Goal: Information Seeking & Learning: Learn about a topic

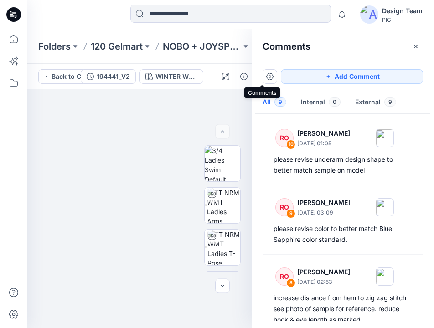
click at [17, 12] on icon at bounding box center [13, 14] width 15 height 15
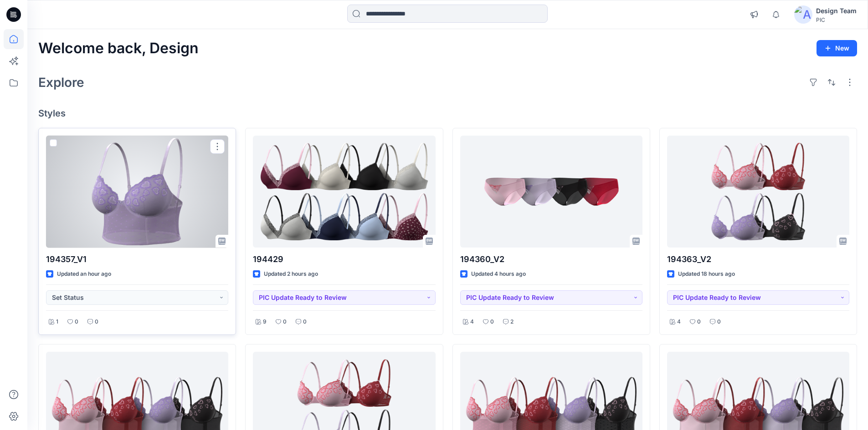
click at [118, 176] on div at bounding box center [137, 192] width 182 height 112
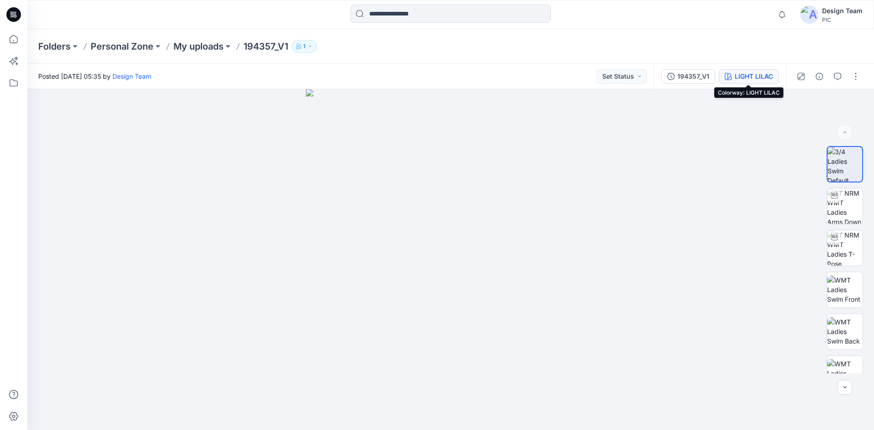
click at [750, 78] on div "LIGHT LILAC" at bounding box center [754, 76] width 38 height 10
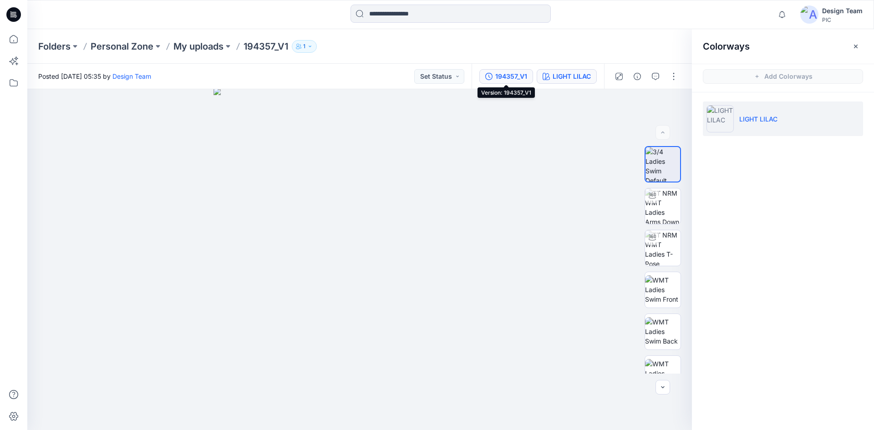
click at [514, 80] on div "194357_V1" at bounding box center [511, 76] width 32 height 10
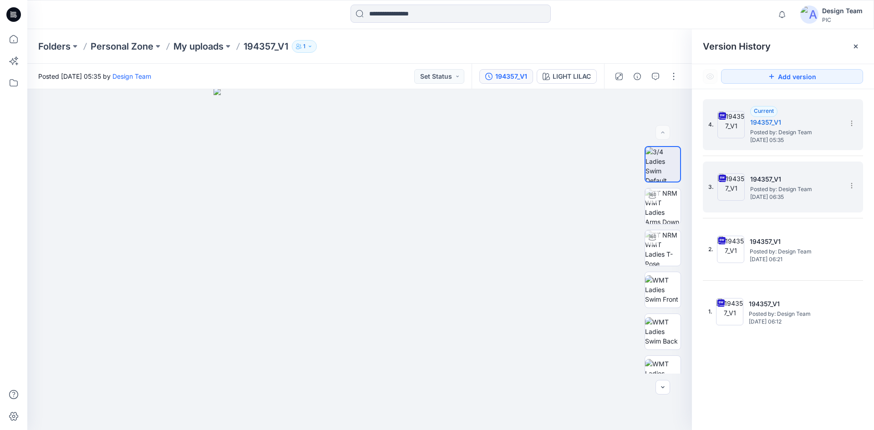
click at [801, 194] on span "[DATE] 06:35" at bounding box center [795, 197] width 91 height 6
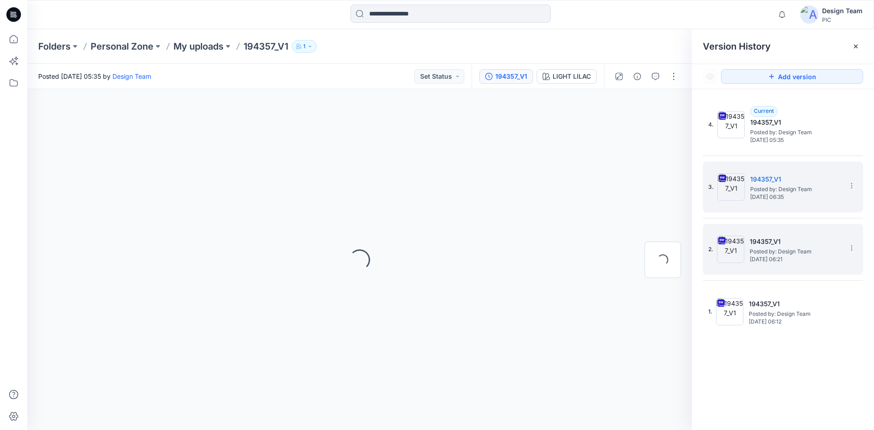
click at [791, 247] on h5 "194357_V1" at bounding box center [795, 241] width 91 height 11
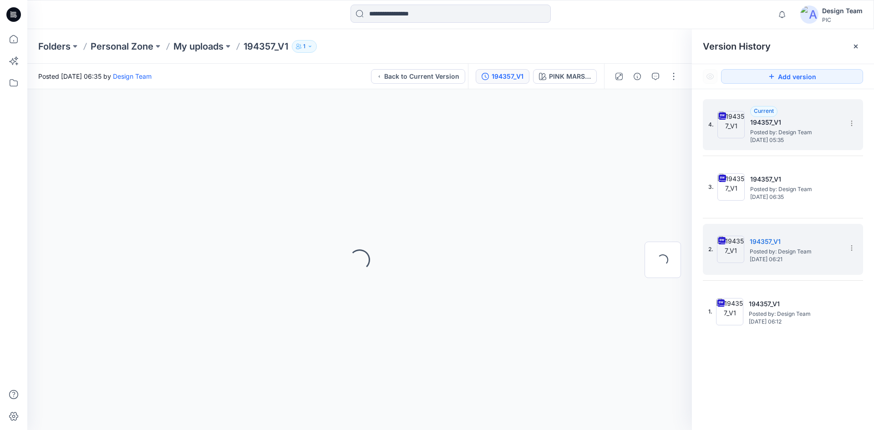
click at [776, 147] on div "4. Current 194357_V1 Posted by: Design Team [DATE] 05:35" at bounding box center [783, 124] width 160 height 51
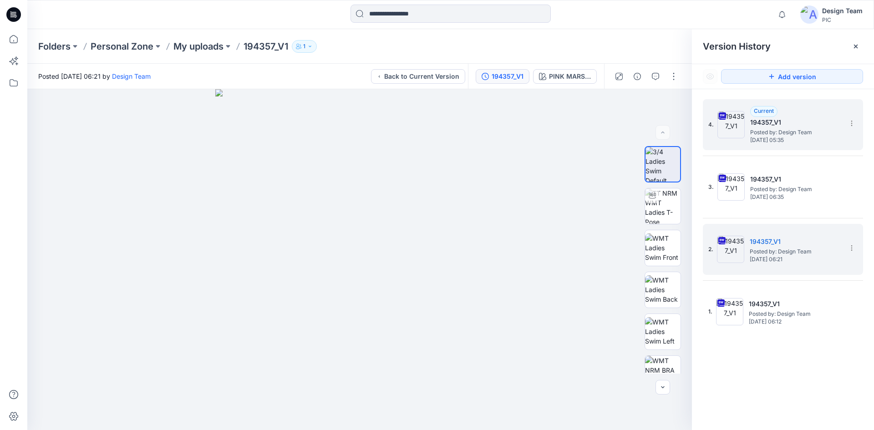
click at [759, 138] on span "[DATE] 05:35" at bounding box center [795, 140] width 91 height 6
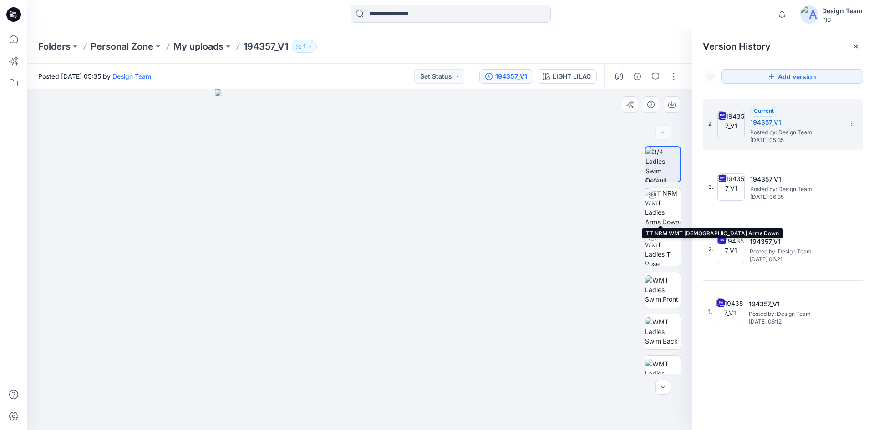
click at [648, 216] on img at bounding box center [663, 207] width 36 height 36
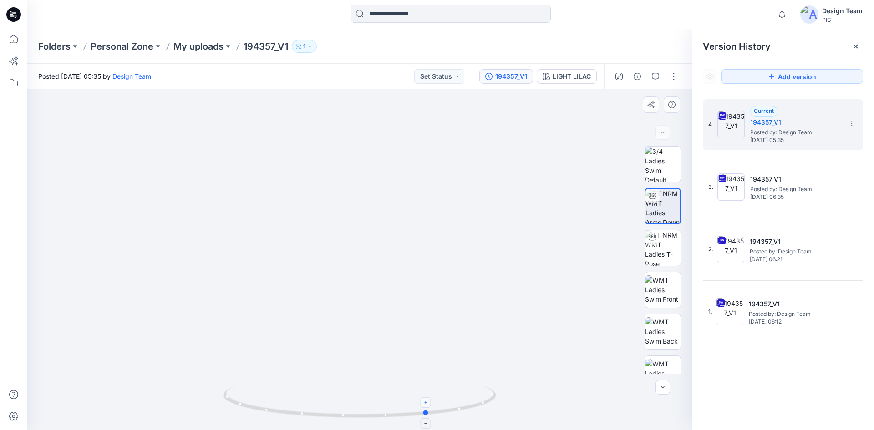
drag, startPoint x: 360, startPoint y: 418, endPoint x: 421, endPoint y: 405, distance: 62.3
click at [429, 408] on icon at bounding box center [361, 403] width 276 height 34
drag, startPoint x: 426, startPoint y: 413, endPoint x: 371, endPoint y: 420, distance: 55.9
click at [371, 420] on icon at bounding box center [361, 403] width 276 height 34
drag, startPoint x: 477, startPoint y: 410, endPoint x: 410, endPoint y: 424, distance: 67.9
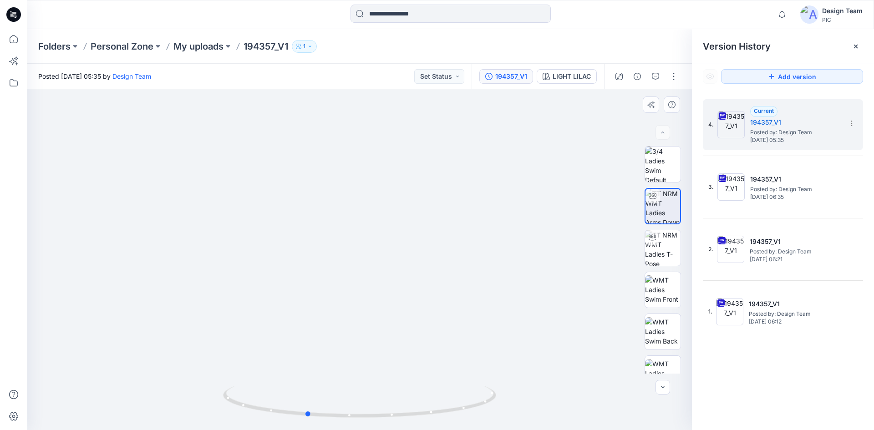
click at [410, 424] on div at bounding box center [359, 408] width 273 height 46
drag, startPoint x: 253, startPoint y: 407, endPoint x: 322, endPoint y: 405, distance: 68.8
click at [322, 405] on icon at bounding box center [361, 403] width 276 height 34
